Goal: Information Seeking & Learning: Check status

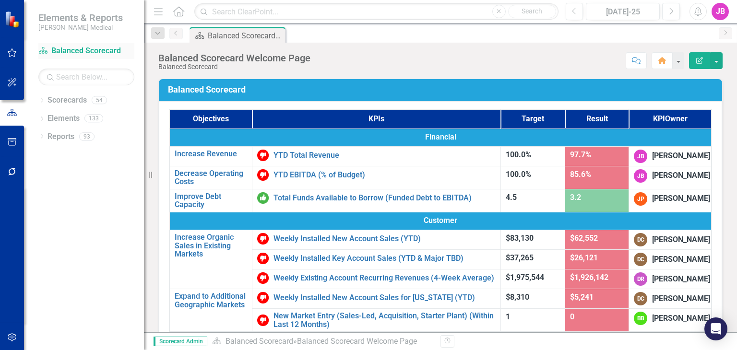
click at [77, 52] on link "Scorecard Balanced Scorecard" at bounding box center [86, 51] width 96 height 11
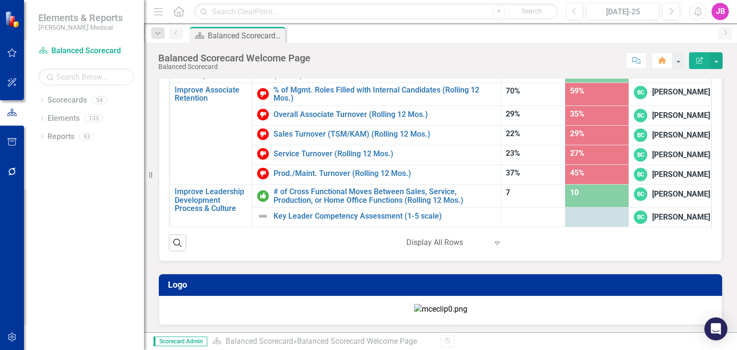
scroll to position [143, 0]
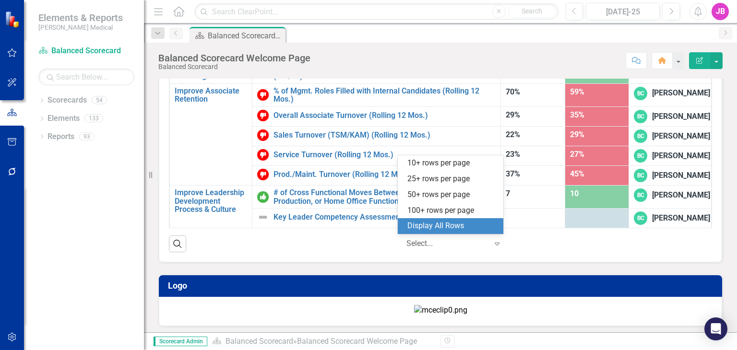
click at [415, 243] on div at bounding box center [447, 243] width 82 height 13
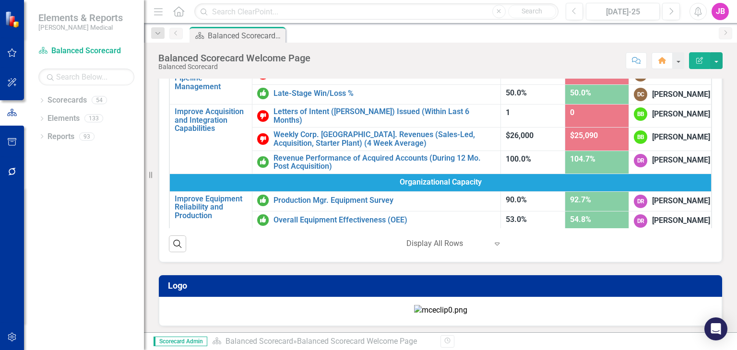
scroll to position [339, 0]
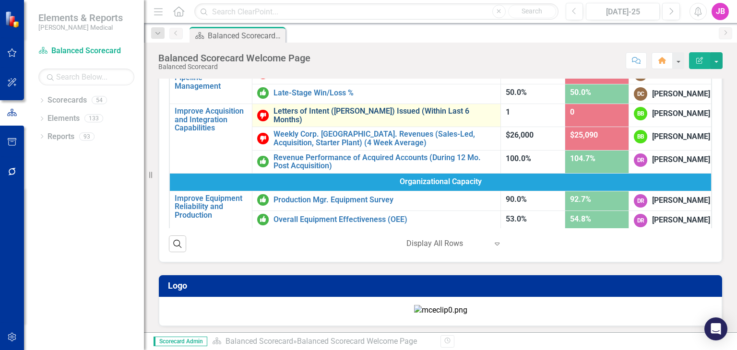
click at [339, 122] on link "Letters of Intent ([PERSON_NAME]) Issued (Within Last 6 Months)" at bounding box center [384, 115] width 222 height 17
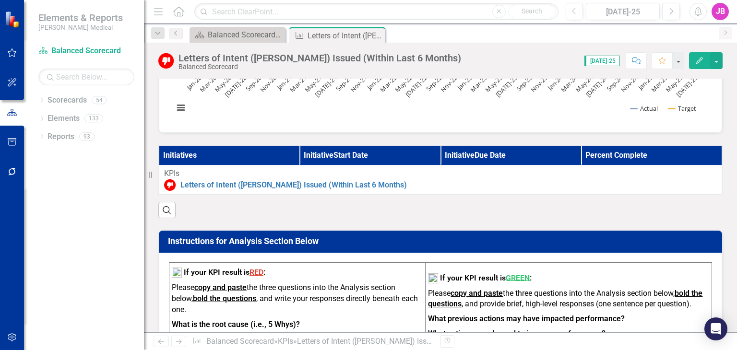
scroll to position [196, 0]
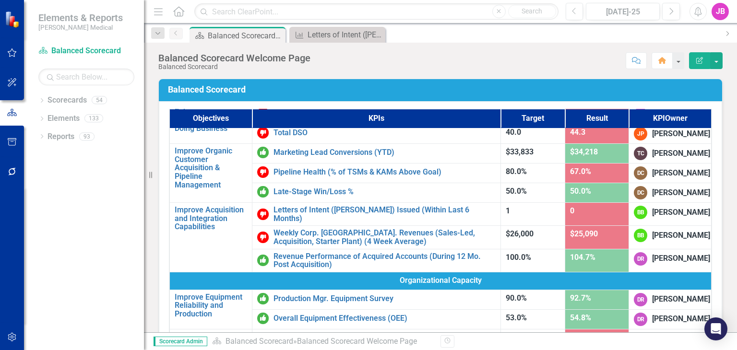
scroll to position [384, 0]
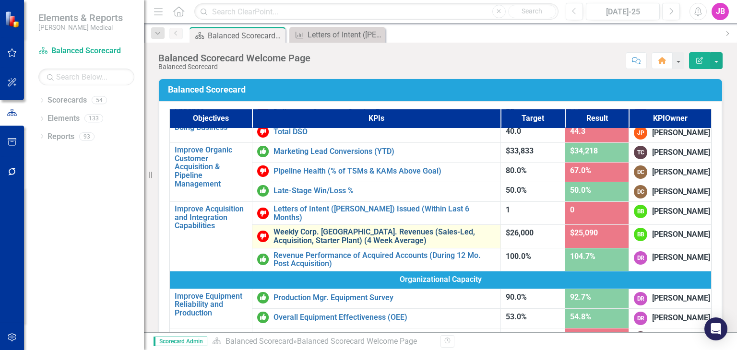
click at [381, 244] on link "Weekly Corp. [GEOGRAPHIC_DATA]. Revenues (Sales-Led, Acquisition, Starter Plant…" at bounding box center [384, 236] width 222 height 17
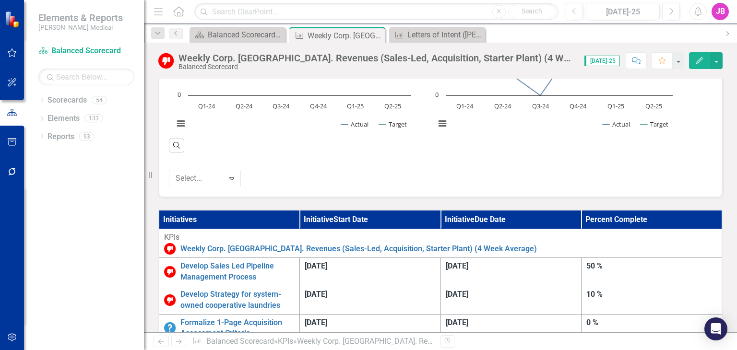
scroll to position [436, 0]
